Goal: Task Accomplishment & Management: Manage account settings

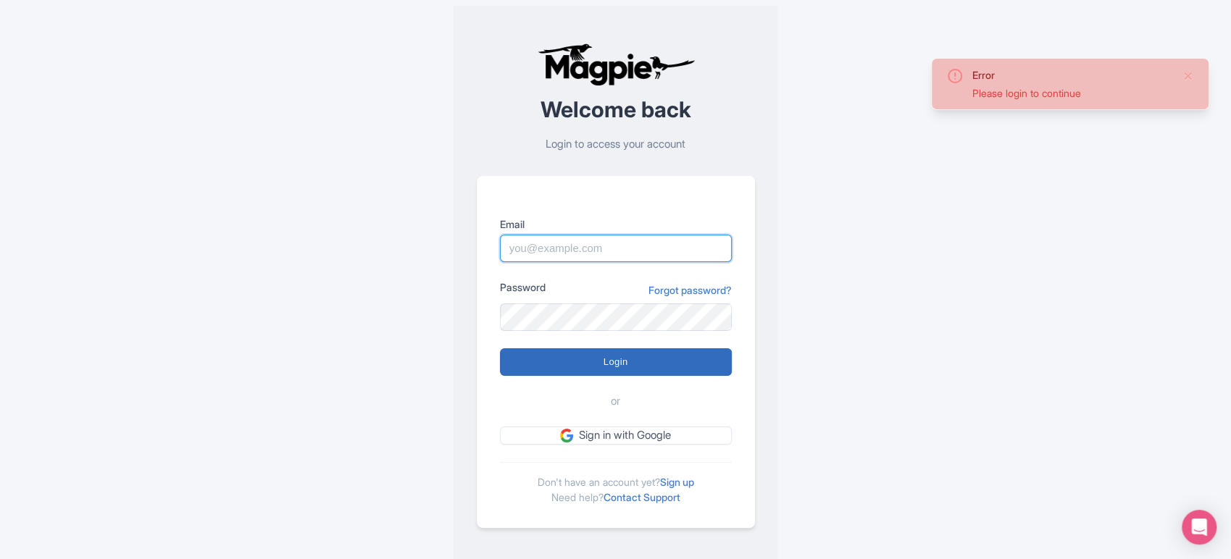
type input "sabrina@takewalks.com"
click at [687, 368] on input "Login" at bounding box center [616, 362] width 232 height 28
type input "Logging in..."
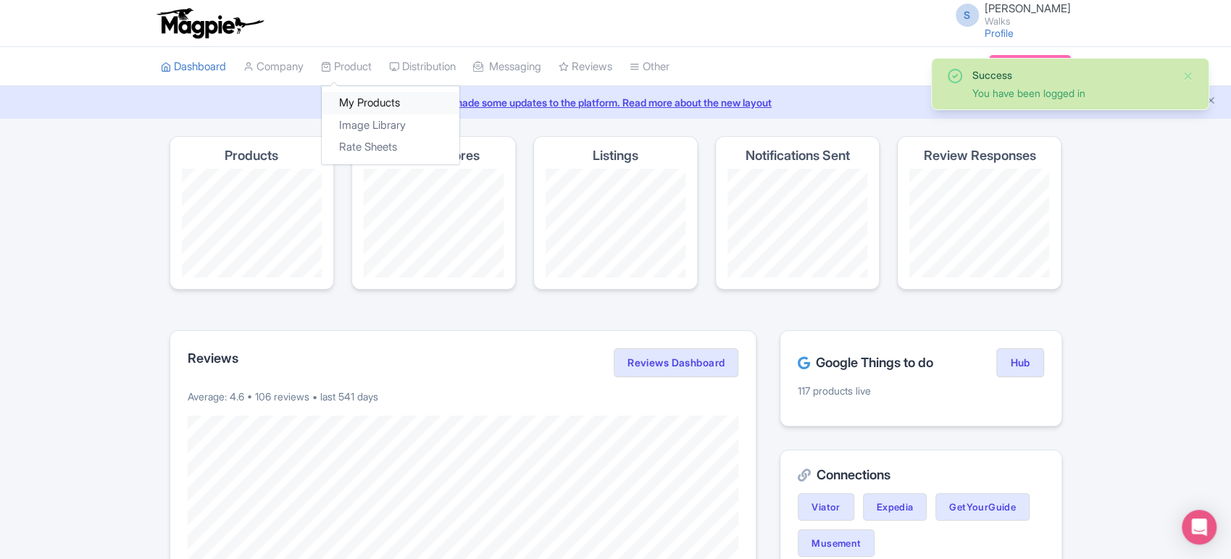
click at [377, 102] on link "My Products" at bounding box center [391, 103] width 138 height 22
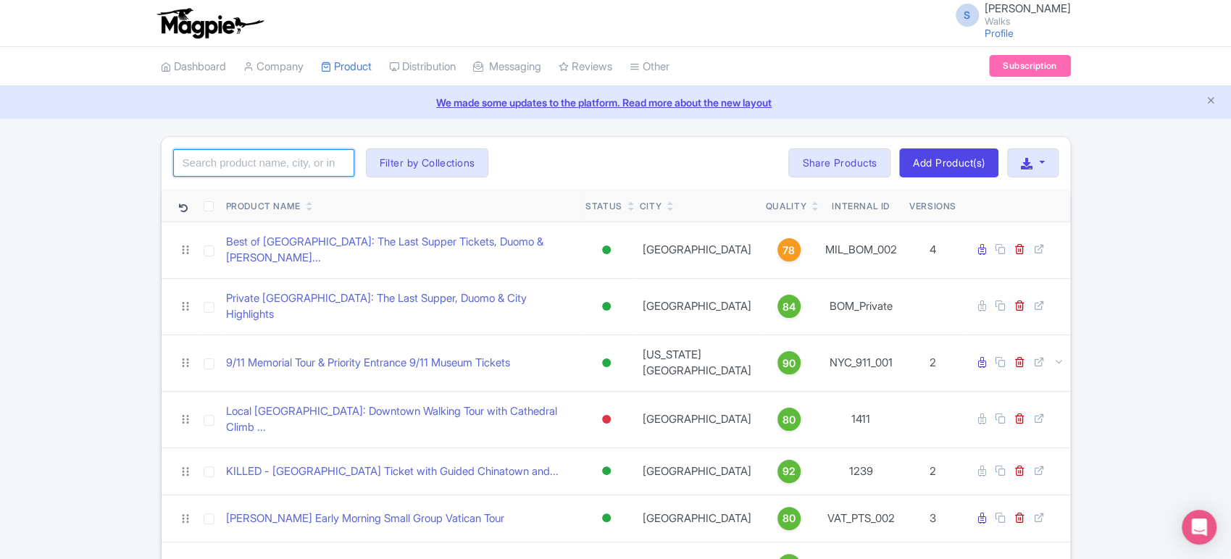
click at [309, 156] on input "search" at bounding box center [263, 163] width 181 height 28
type input "madrid"
click button "Search" at bounding box center [0, 0] width 0 height 0
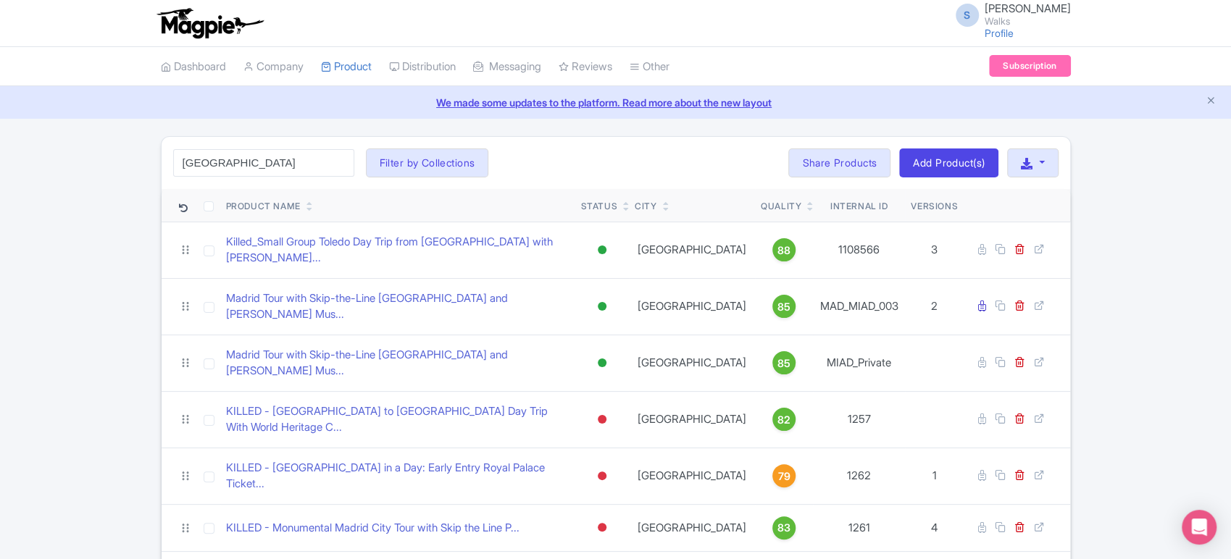
click at [591, 151] on div "madrid Search Filter by Collections Amsterdam Athens Barcelona Bologna Bordeaux…" at bounding box center [616, 163] width 908 height 52
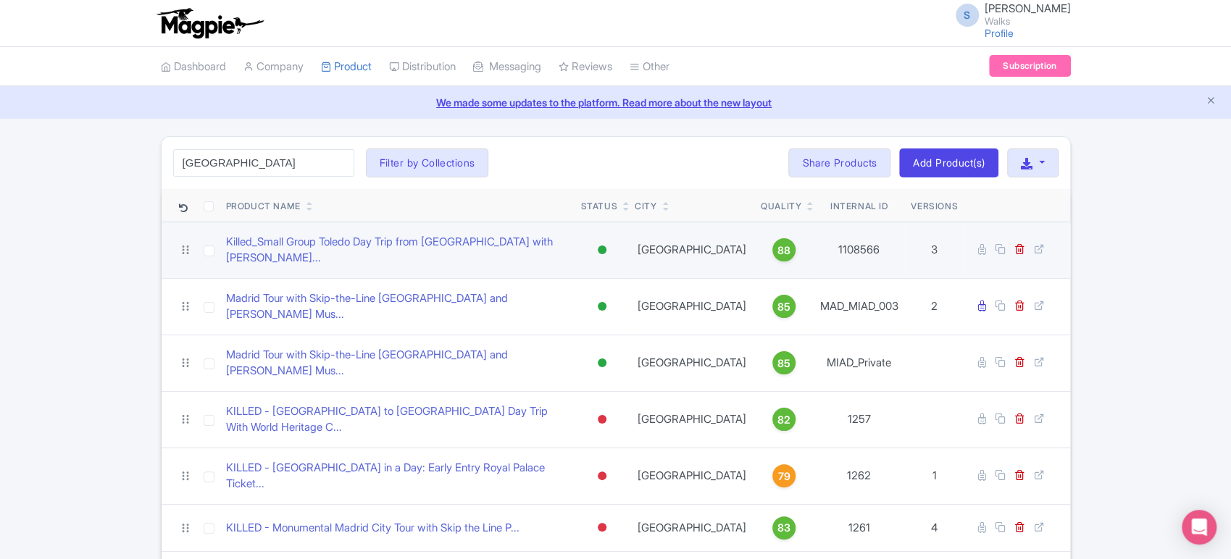
scroll to position [37, 0]
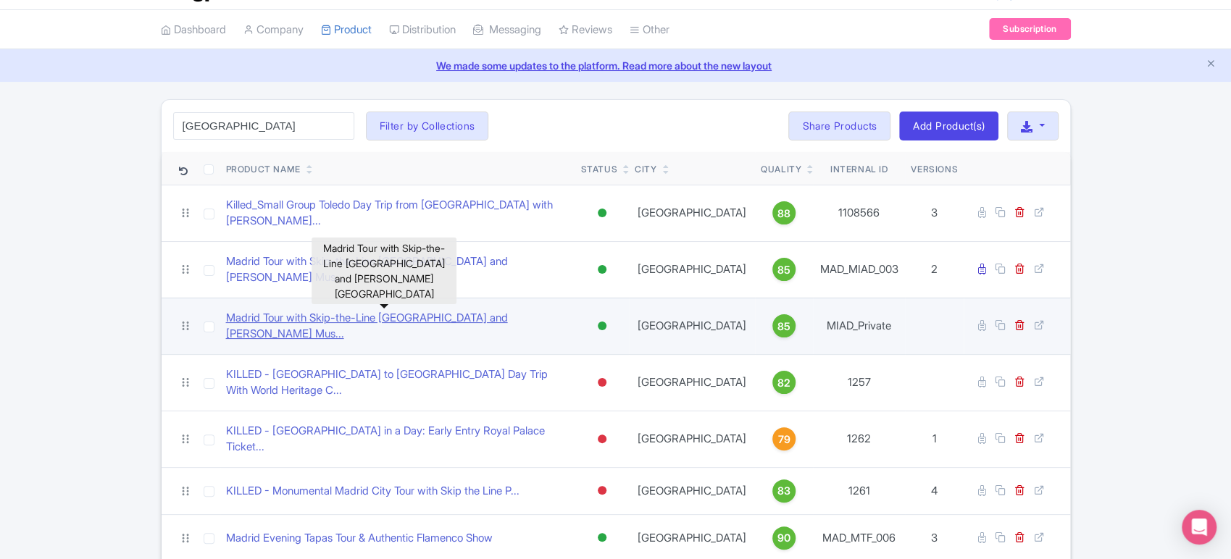
click at [504, 310] on link "Madrid Tour with Skip-the-Line Royal Palace and Prado Mus..." at bounding box center [397, 326] width 343 height 33
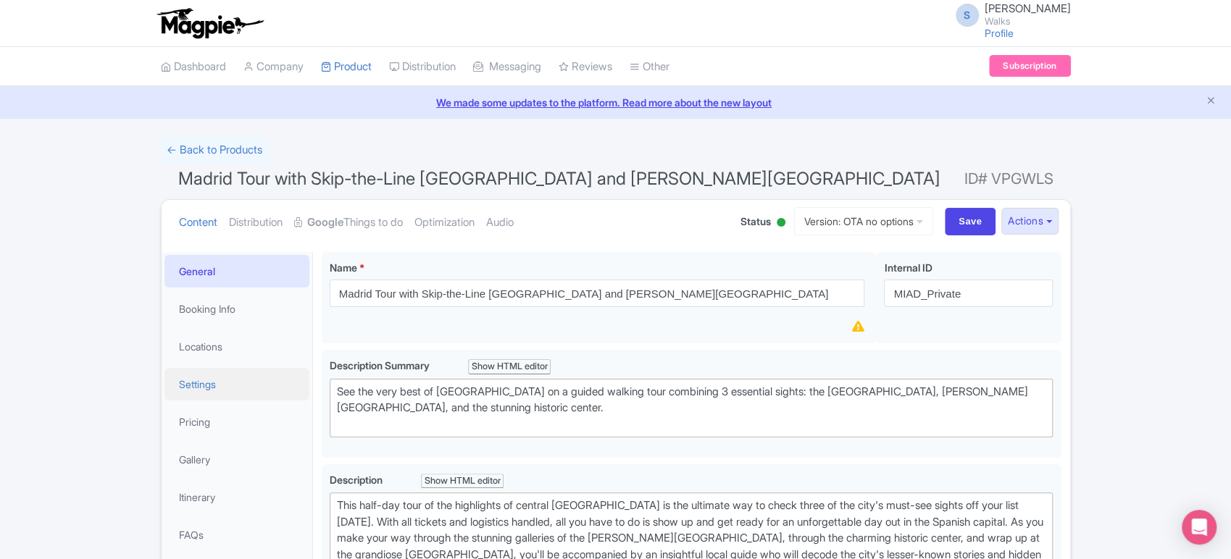
click at [246, 381] on link "Settings" at bounding box center [236, 384] width 145 height 33
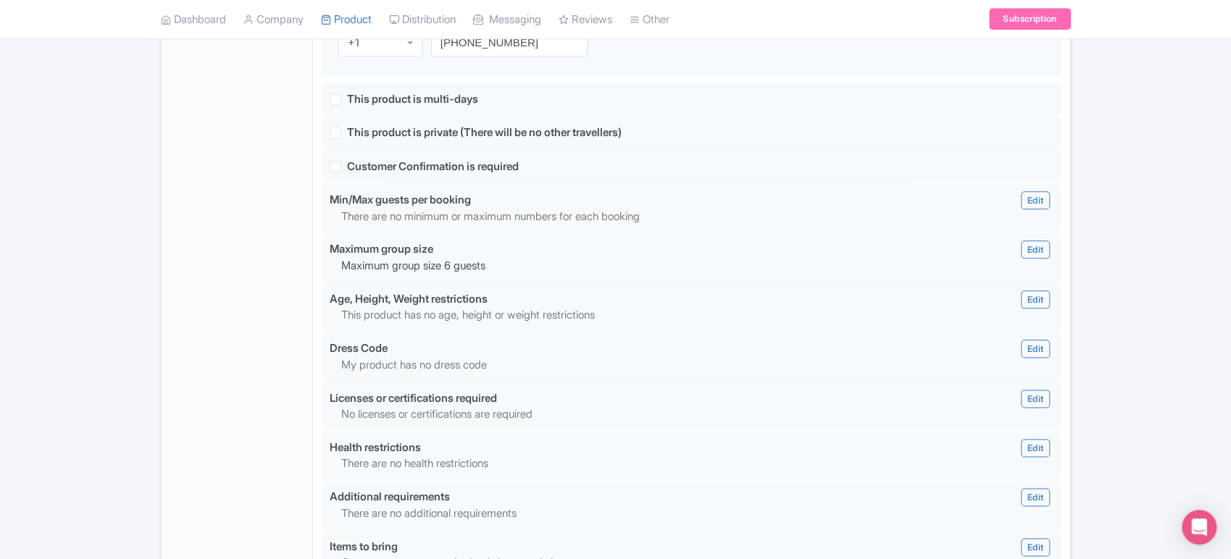
scroll to position [1043, 0]
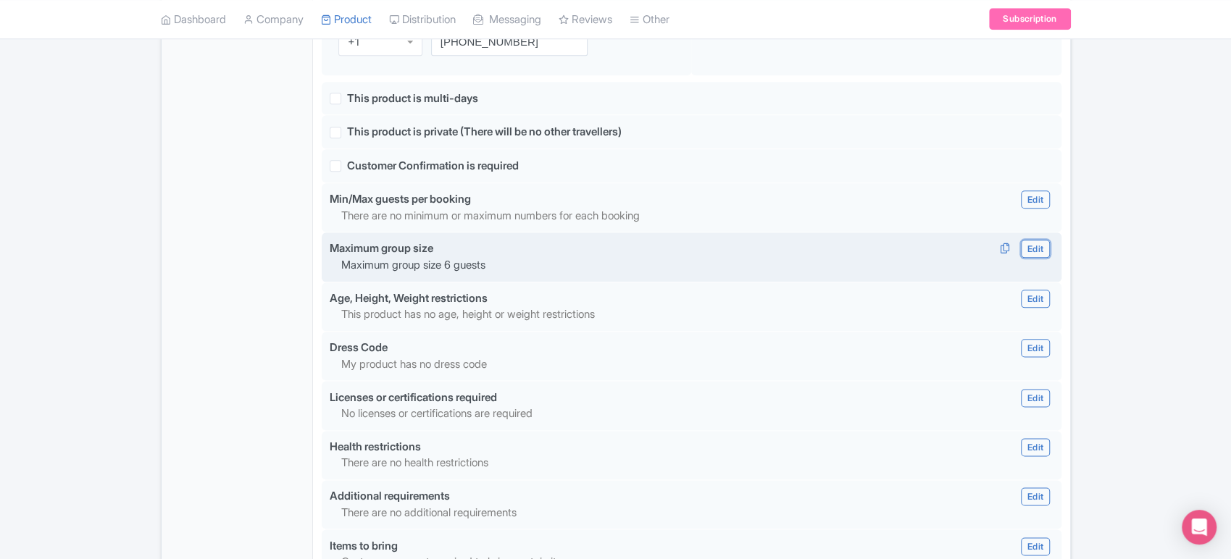
click at [1030, 254] on link "Edit" at bounding box center [1035, 249] width 29 height 18
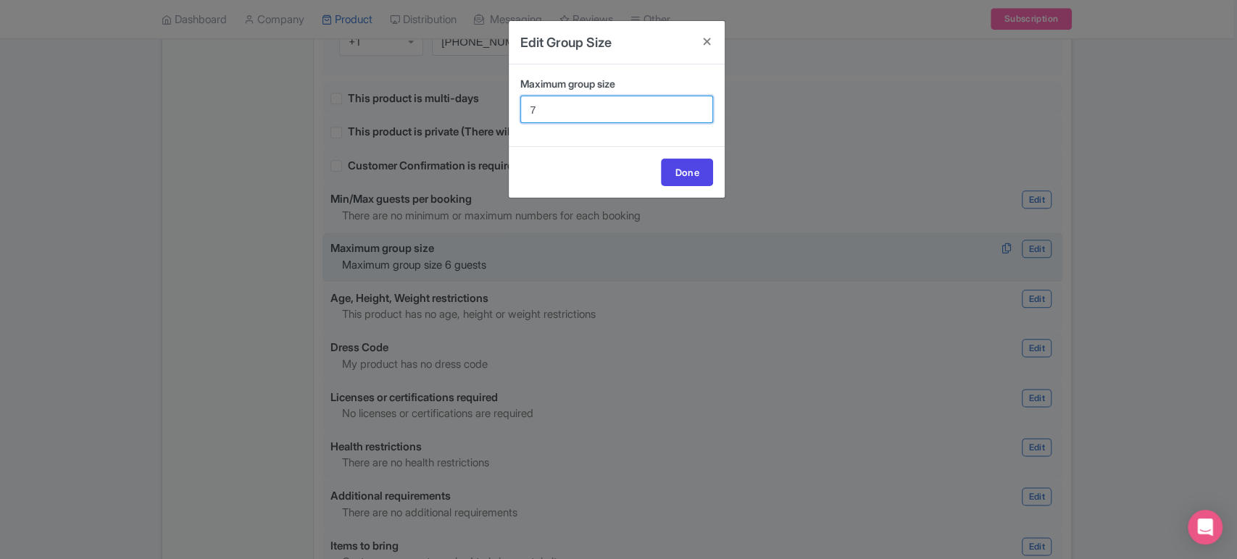
click at [697, 103] on input "7" at bounding box center [616, 110] width 193 height 28
click at [697, 103] on input "8" at bounding box center [616, 110] width 193 height 28
click at [697, 103] on input "9" at bounding box center [616, 110] width 193 height 28
type input "10"
click at [697, 103] on input "10" at bounding box center [616, 110] width 193 height 28
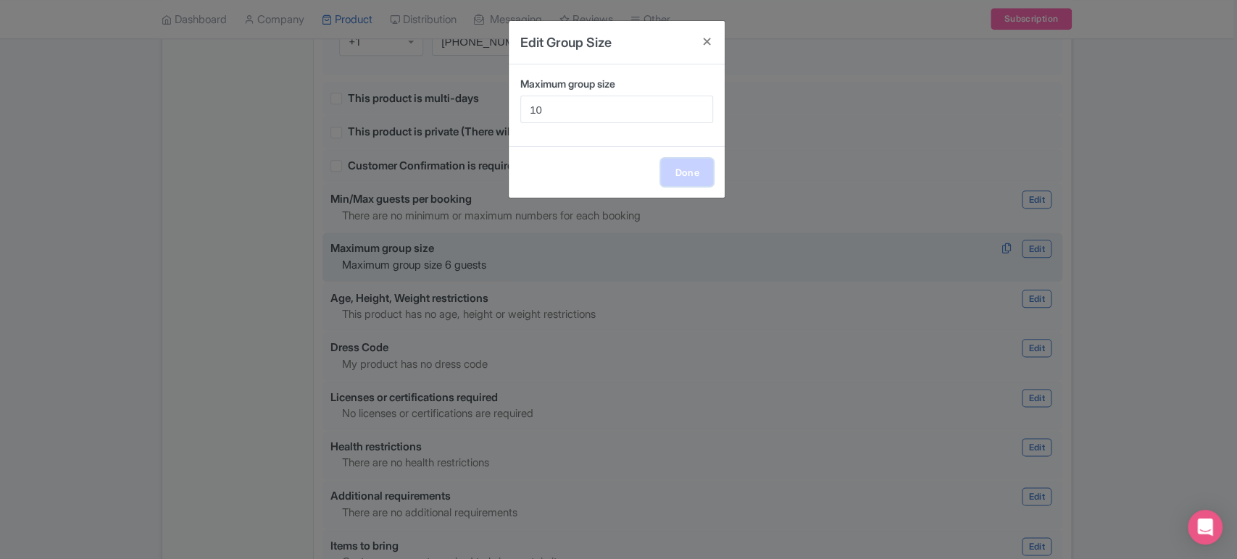
click at [680, 172] on link "Done" at bounding box center [687, 173] width 52 height 28
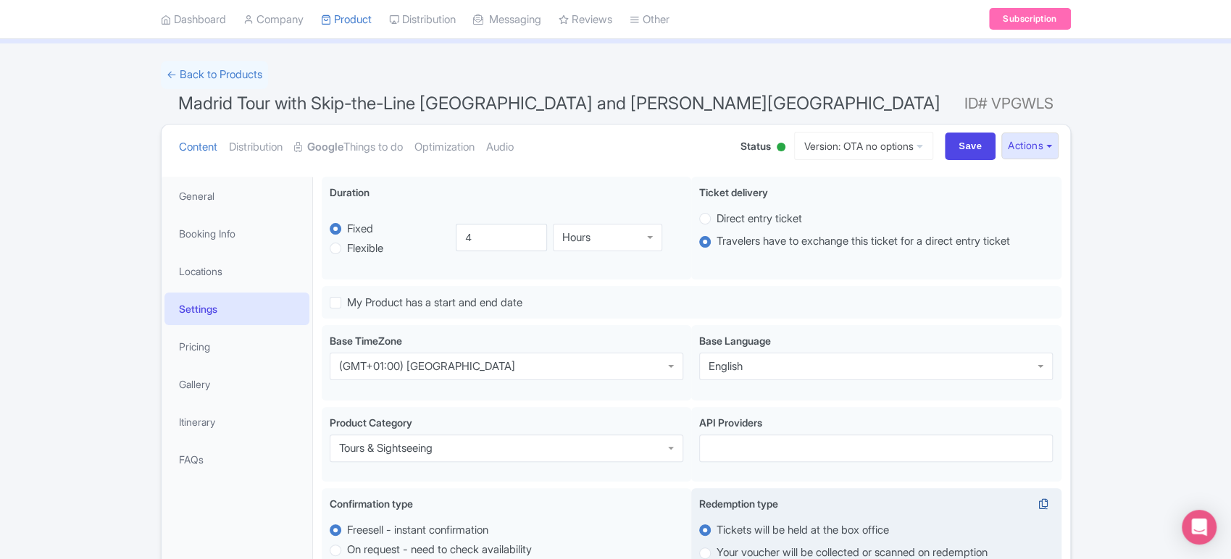
scroll to position [19, 0]
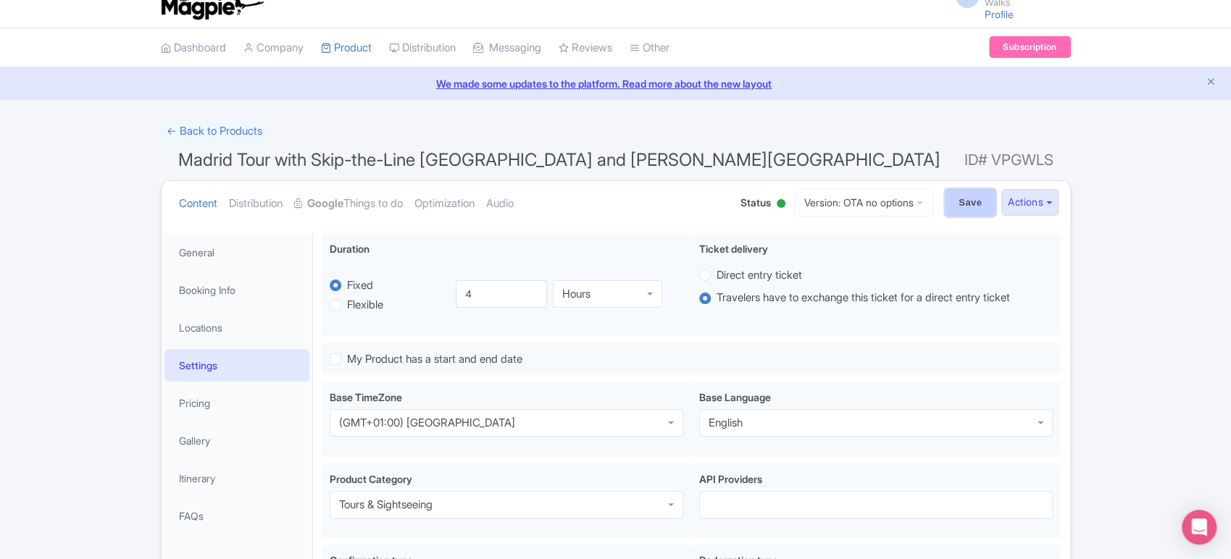
click at [961, 213] on input "Save" at bounding box center [970, 203] width 51 height 28
type input "Saving..."
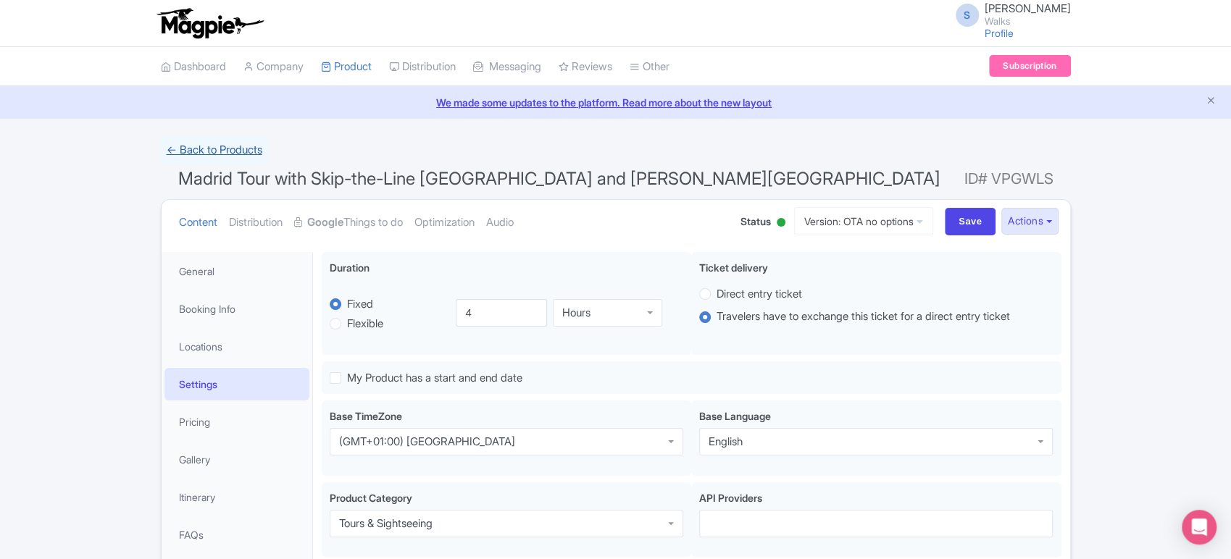
click at [243, 155] on link "← Back to Products" at bounding box center [214, 150] width 107 height 28
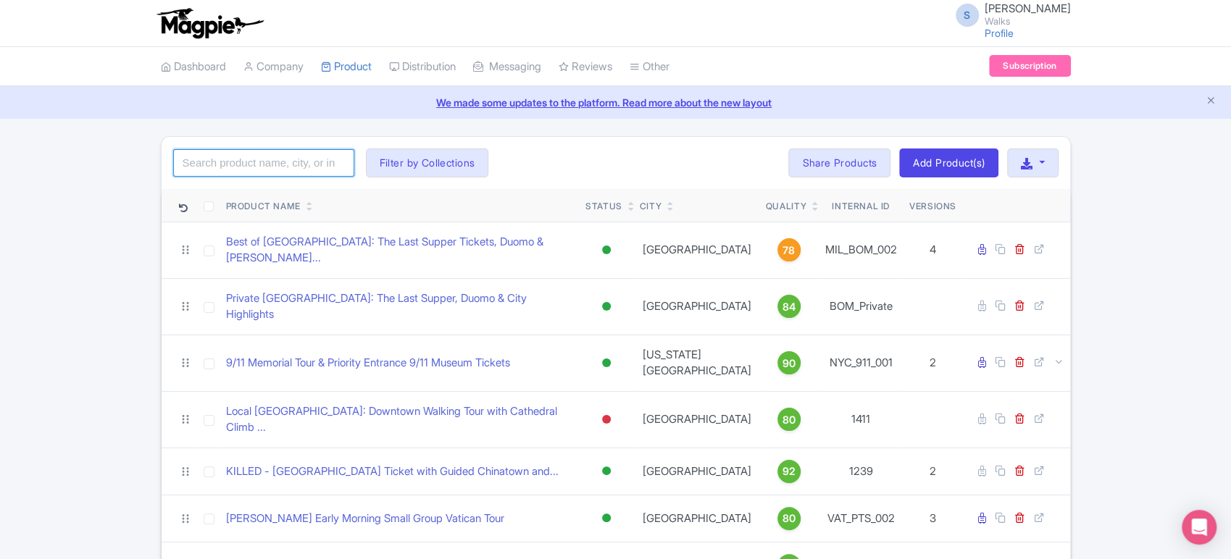
click at [264, 163] on input "search" at bounding box center [263, 163] width 181 height 28
type input "madrid"
click button "Search" at bounding box center [0, 0] width 0 height 0
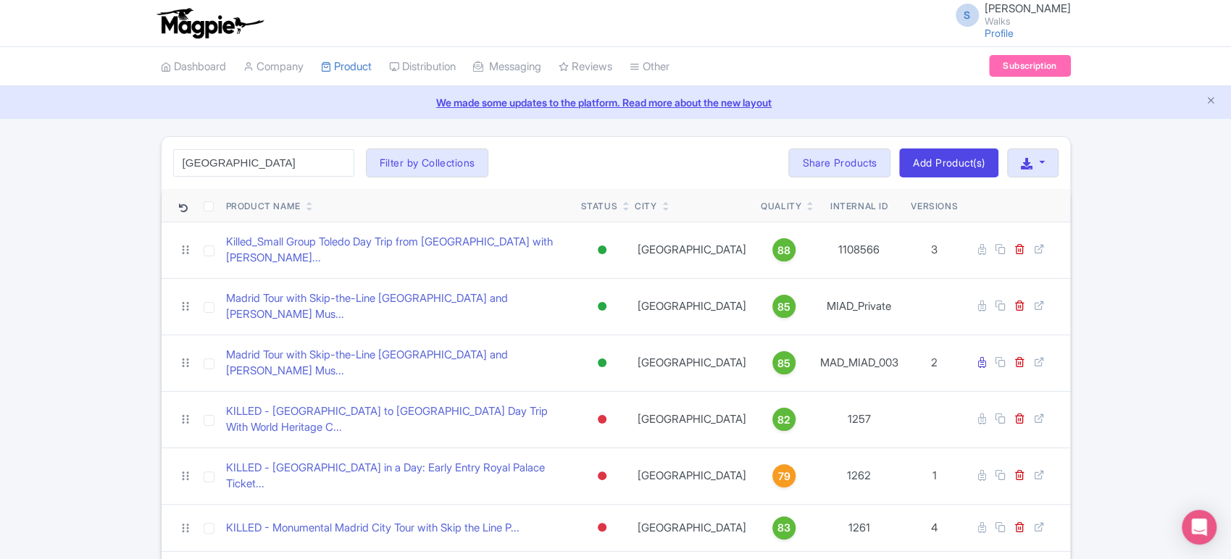
click at [636, 158] on div "madrid Search Filter by Collections Amsterdam Athens Barcelona Bologna Bordeaux…" at bounding box center [616, 163] width 908 height 52
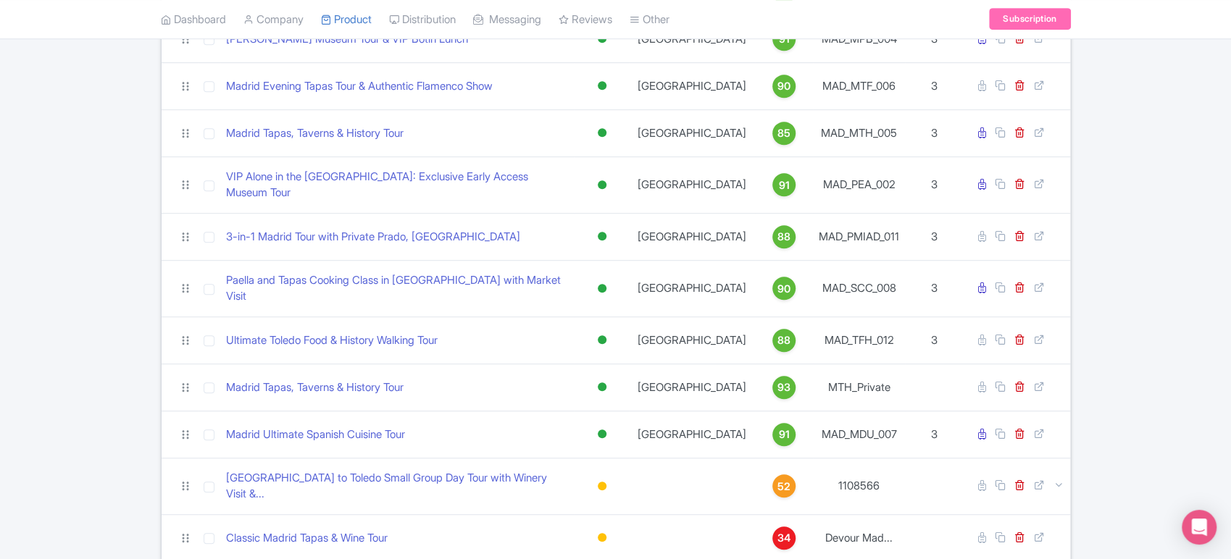
scroll to position [538, 0]
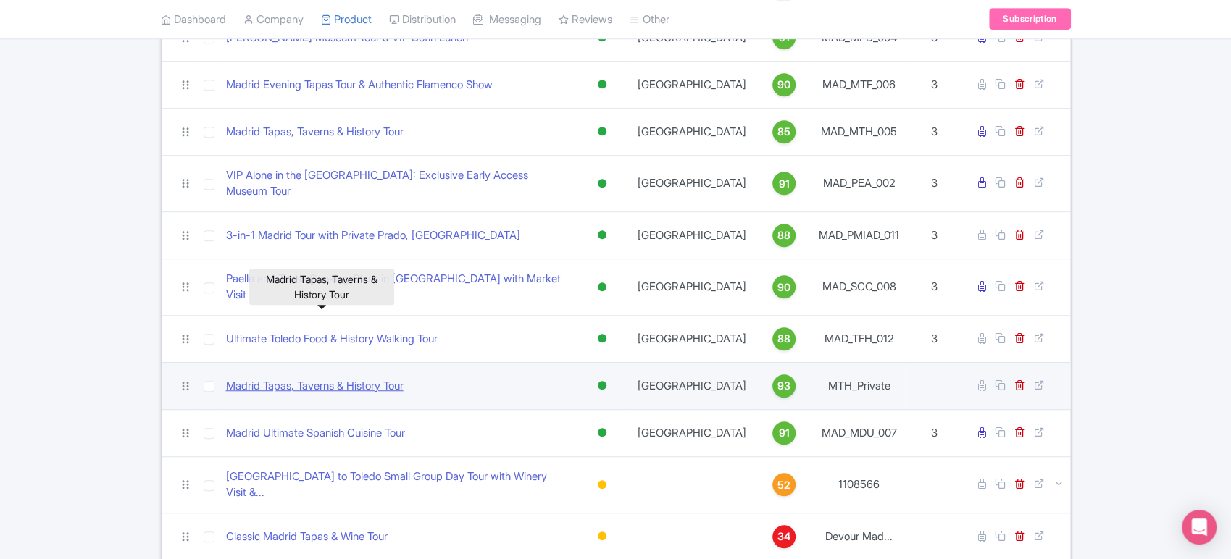
click at [348, 378] on link "Madrid Tapas, Taverns & History Tour" at bounding box center [314, 386] width 177 height 17
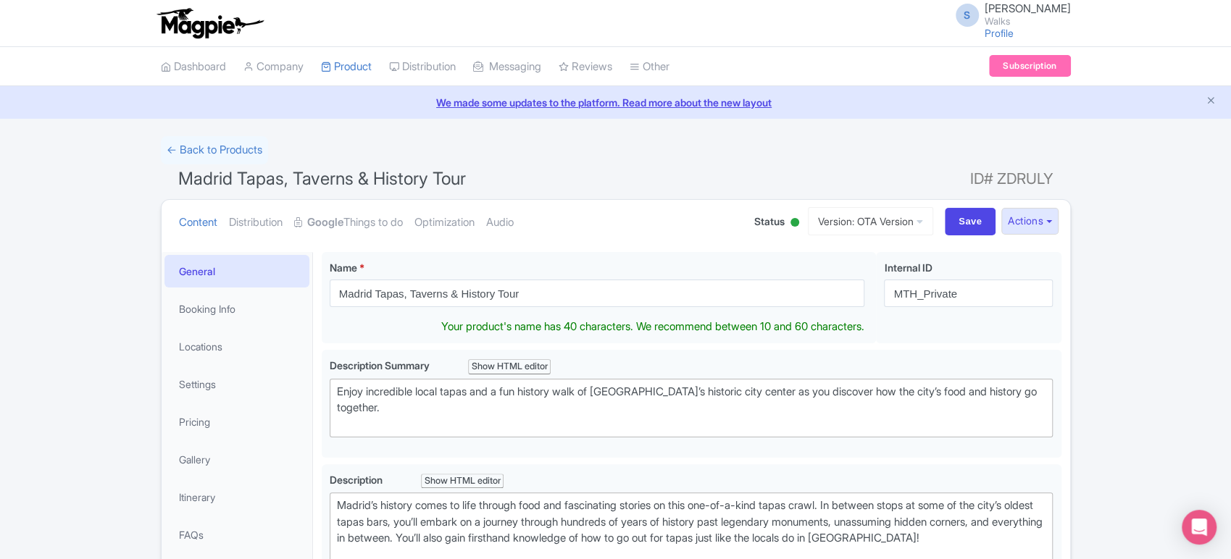
click at [335, 291] on input "Madrid Tapas, Taverns & History Tour" at bounding box center [597, 294] width 535 height 28
type input "Private Madrid Tapas, Taverns & History Tour"
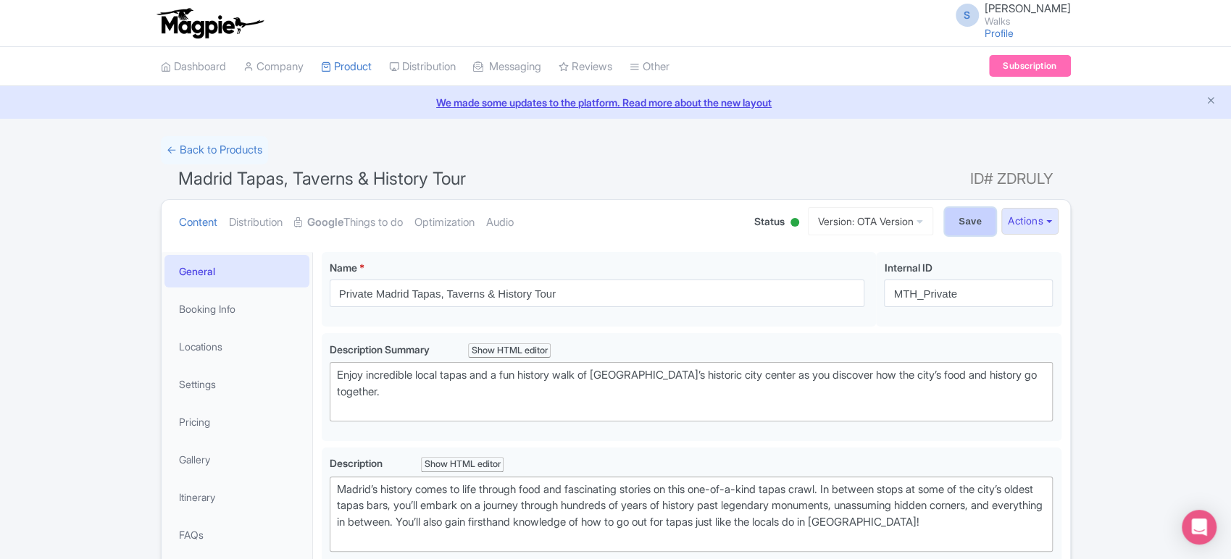
click at [976, 213] on input "Save" at bounding box center [970, 222] width 51 height 28
type input "Saving..."
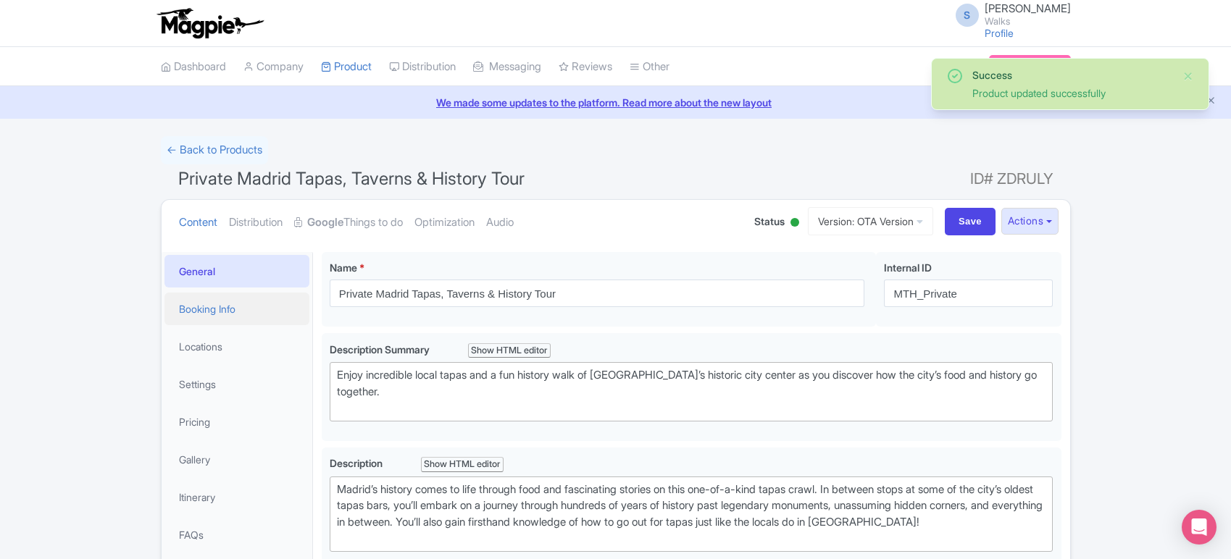
scroll to position [39, 0]
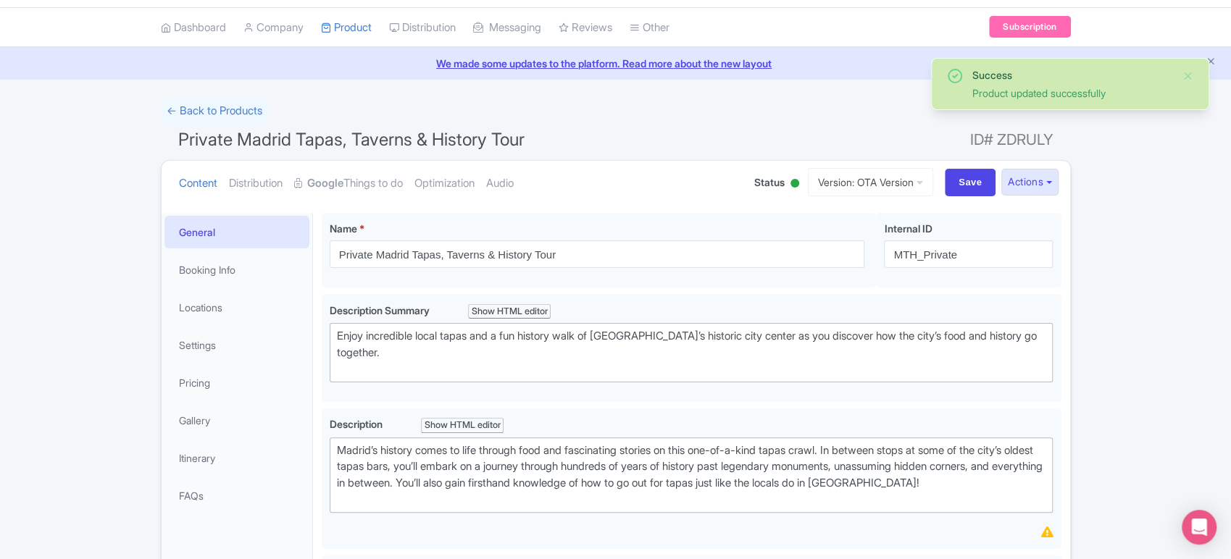
click at [206, 285] on li "Booking Info" at bounding box center [237, 270] width 151 height 38
click at [222, 343] on link "Settings" at bounding box center [236, 345] width 145 height 33
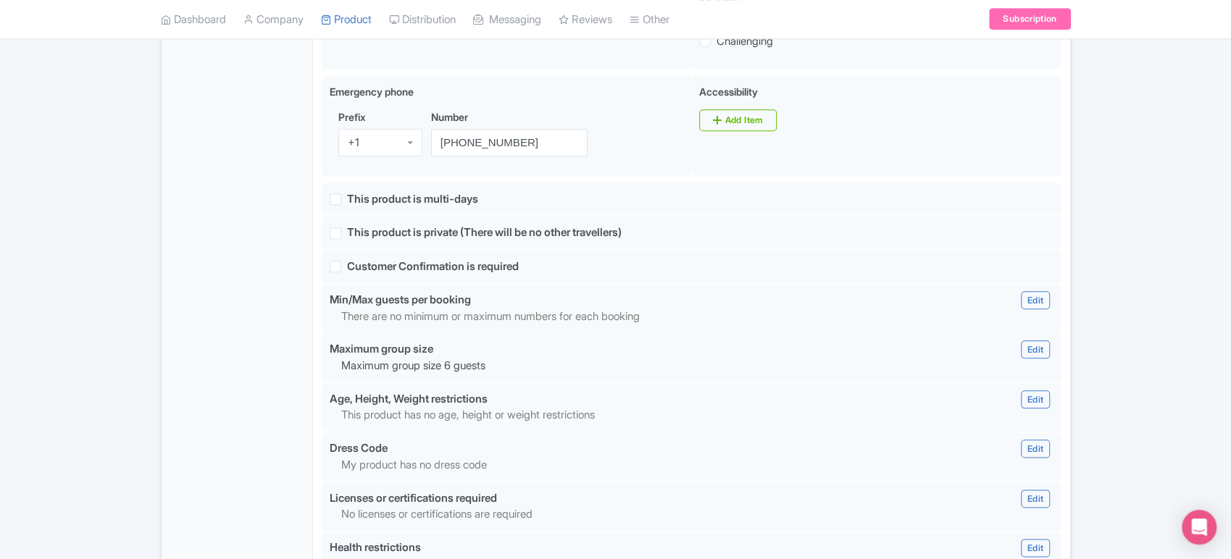
scroll to position [944, 0]
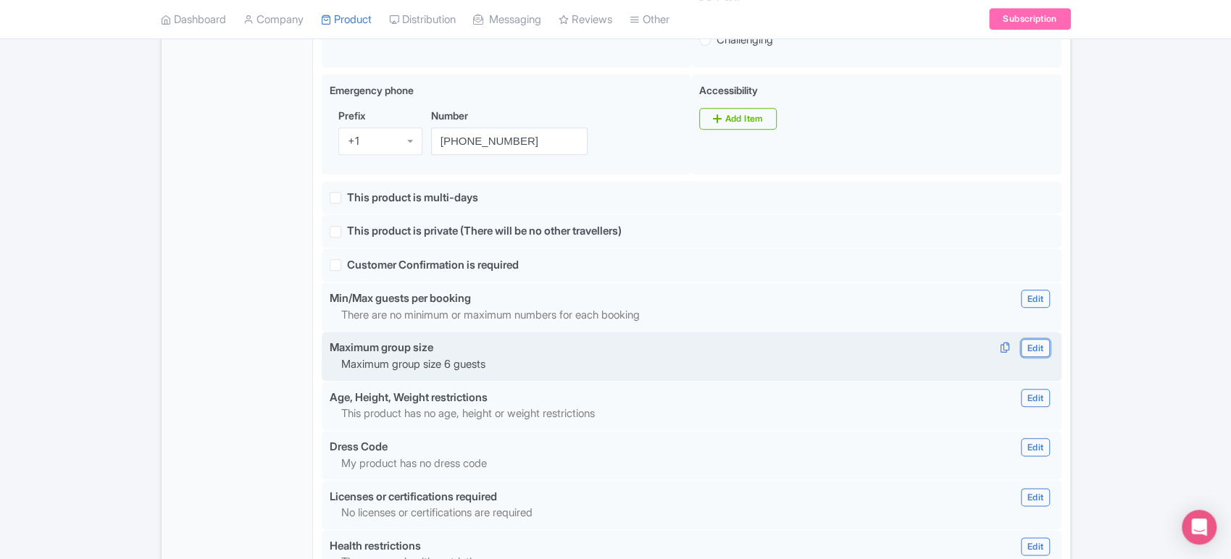
click at [1033, 352] on link "Edit" at bounding box center [1035, 348] width 29 height 18
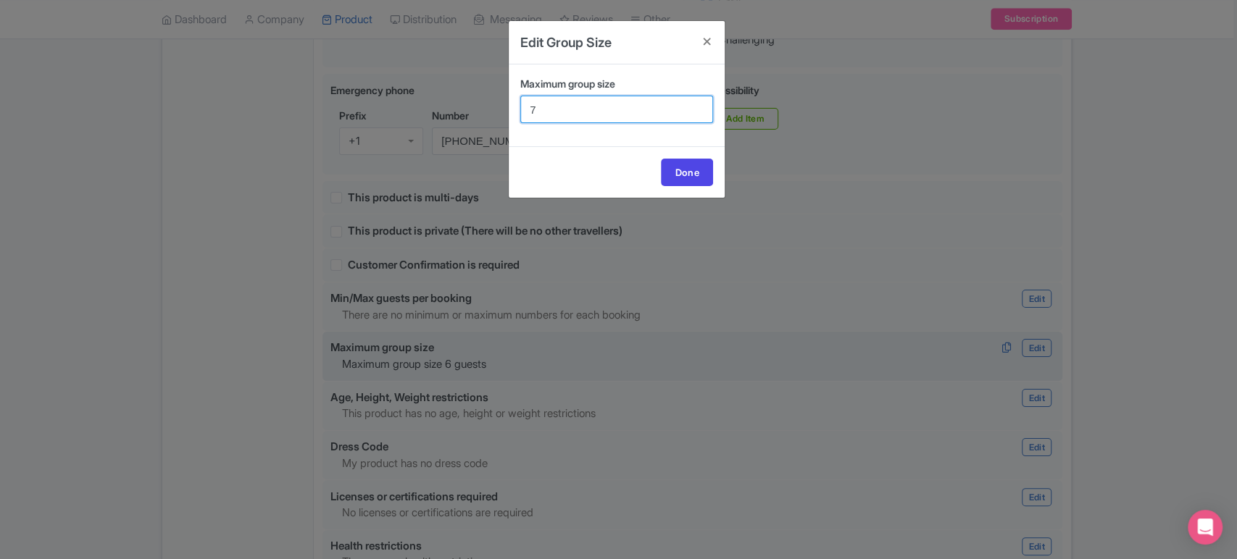
click at [701, 106] on input "7" at bounding box center [616, 110] width 193 height 28
click at [701, 106] on input "8" at bounding box center [616, 110] width 193 height 28
click at [701, 106] on input "9" at bounding box center [616, 110] width 193 height 28
type input "10"
click at [701, 106] on input "10" at bounding box center [616, 110] width 193 height 28
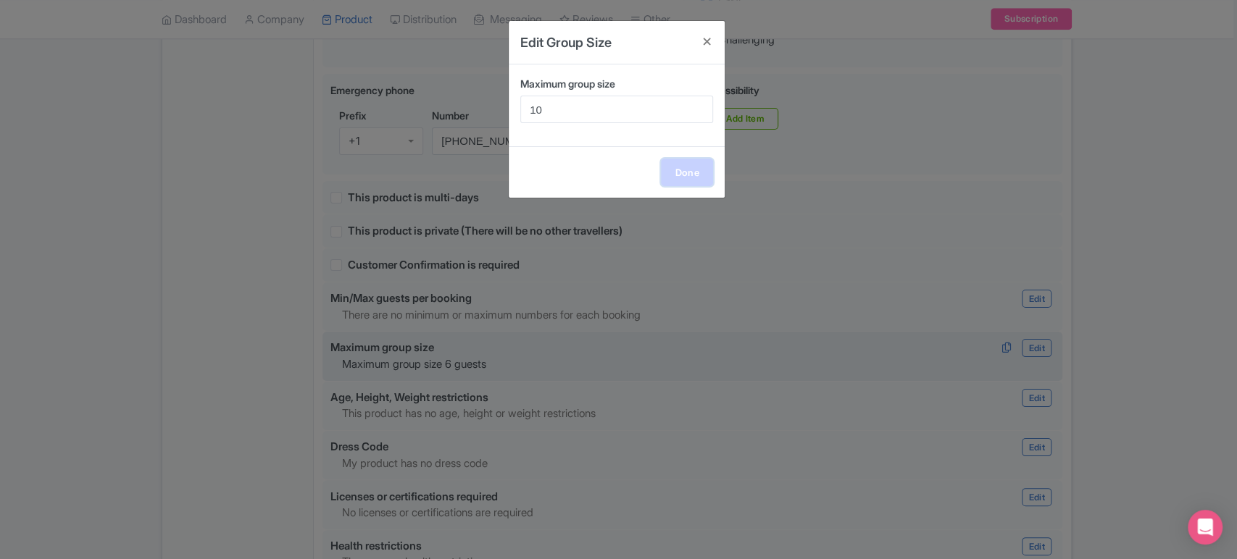
click at [697, 169] on link "Done" at bounding box center [687, 173] width 52 height 28
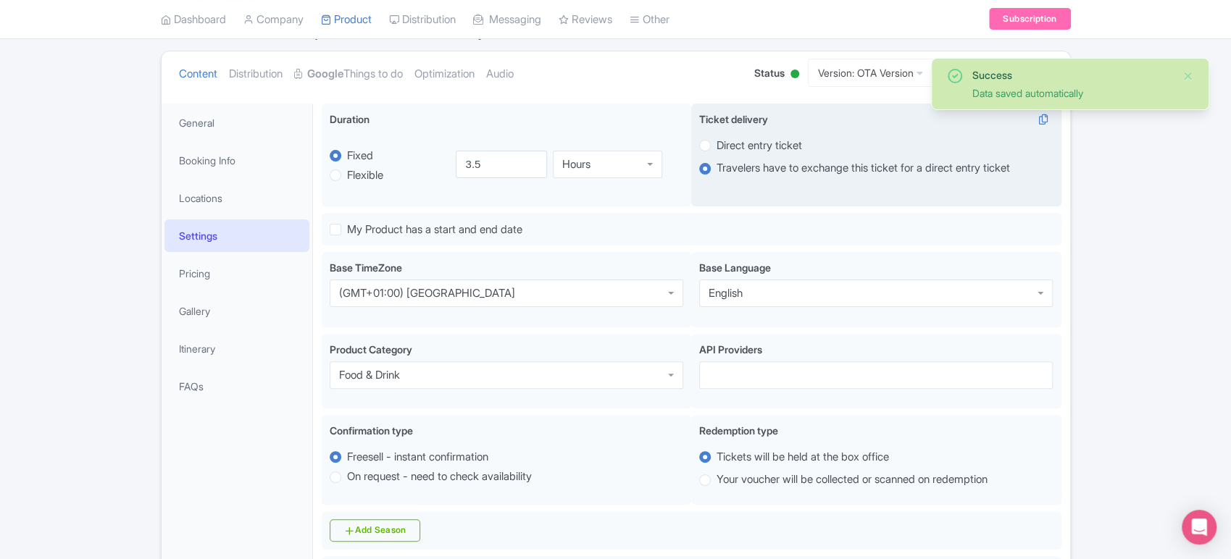
scroll to position [0, 0]
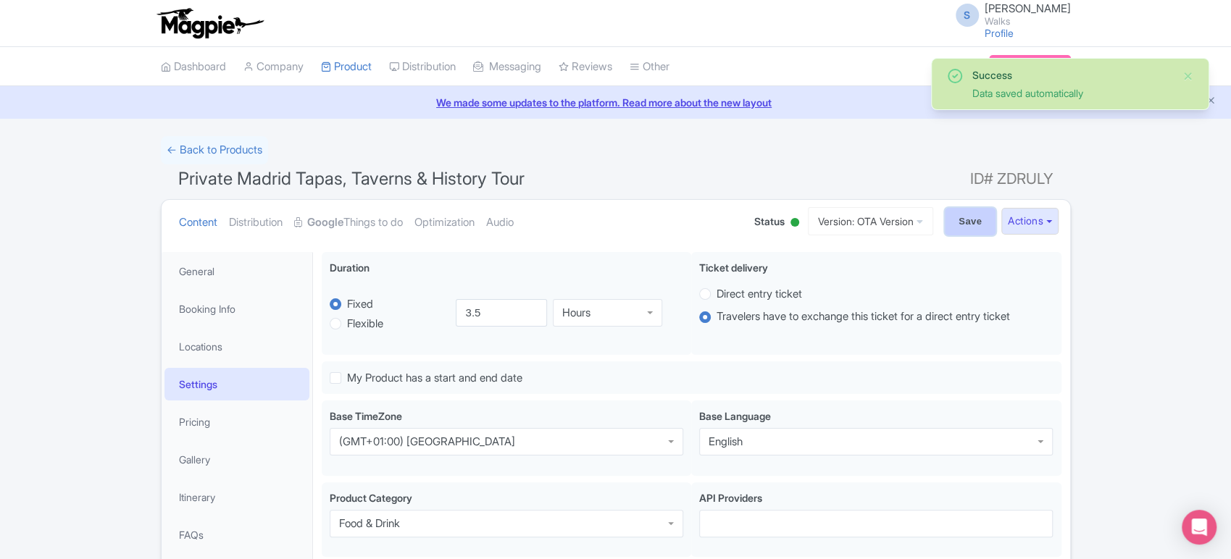
click at [950, 229] on input "Save" at bounding box center [970, 222] width 51 height 28
type input "Saving..."
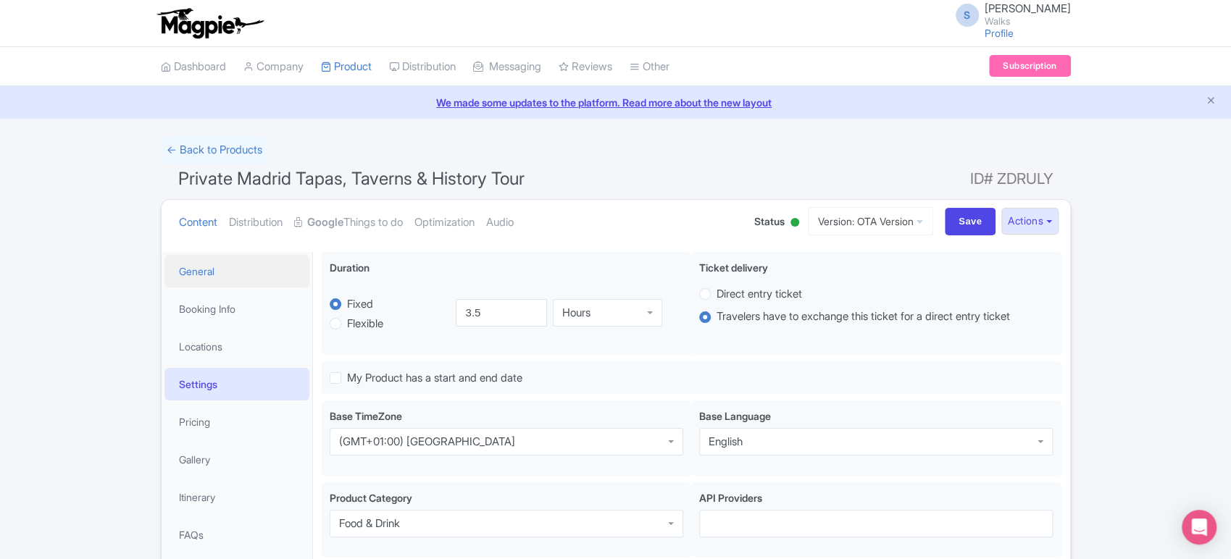
click at [217, 263] on link "General" at bounding box center [236, 271] width 145 height 33
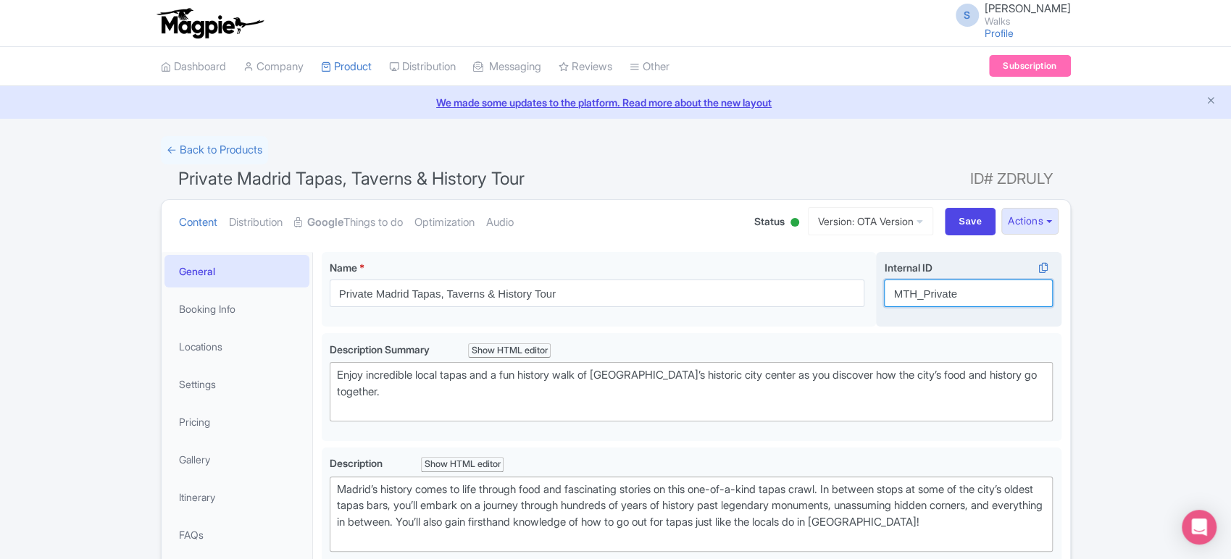
click at [945, 298] on input "MTH_Private" at bounding box center [968, 294] width 169 height 28
